Goal: Task Accomplishment & Management: Use online tool/utility

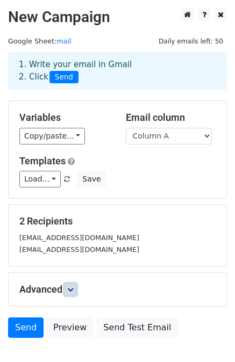
click at [73, 283] on link at bounding box center [70, 289] width 12 height 12
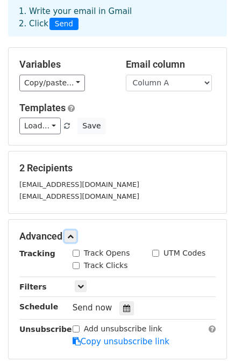
scroll to position [54, 0]
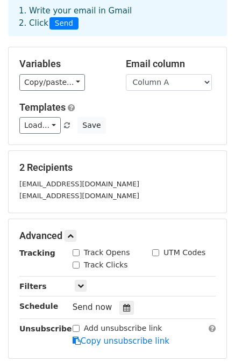
click at [88, 252] on label "Track Opens" at bounding box center [107, 252] width 46 height 11
click at [79, 252] on input "Track Opens" at bounding box center [75, 252] width 7 height 7
checkbox input "true"
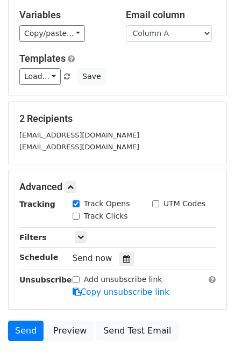
scroll to position [107, 0]
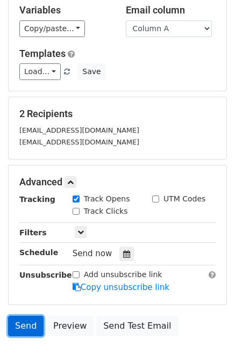
click at [30, 326] on link "Send" at bounding box center [25, 326] width 35 height 20
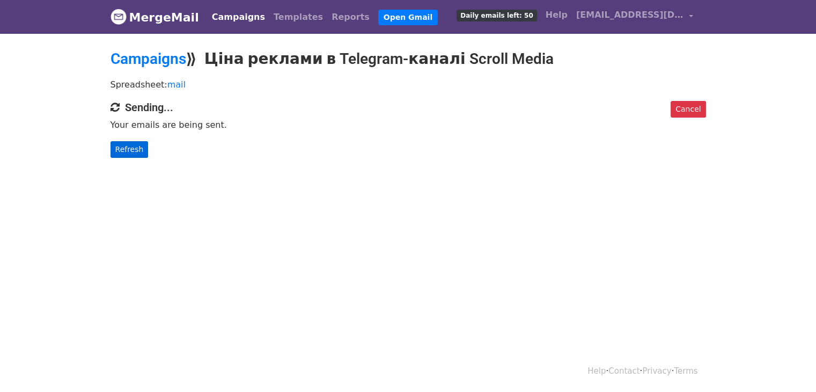
drag, startPoint x: 154, startPoint y: 149, endPoint x: 138, endPoint y: 149, distance: 16.1
click at [150, 149] on p "Refresh" at bounding box center [409, 149] width 596 height 17
click at [138, 149] on link "Refresh" at bounding box center [130, 149] width 38 height 17
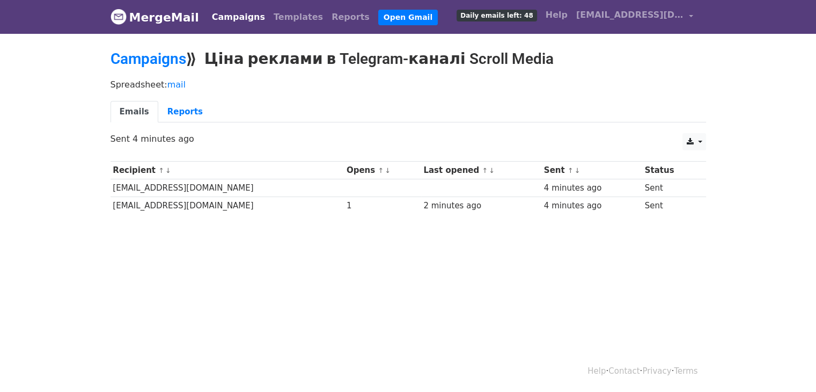
drag, startPoint x: 806, startPoint y: 154, endPoint x: 755, endPoint y: 182, distance: 58.9
click at [806, 154] on body "MergeMail Campaigns Templates Reports Open Gmail Daily emails left: 48 Help dmy…" at bounding box center [408, 133] width 816 height 266
